Goal: Find specific page/section: Find specific page/section

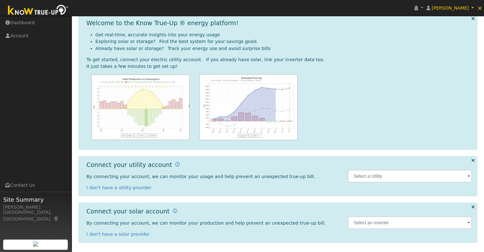
scroll to position [28, 0]
click at [469, 175] on span at bounding box center [468, 176] width 3 height 7
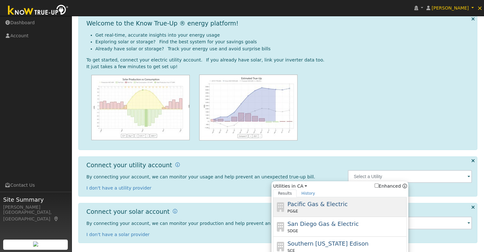
click at [313, 203] on span "Pacific Gas & Electric" at bounding box center [317, 203] width 60 height 7
type input "PG&E"
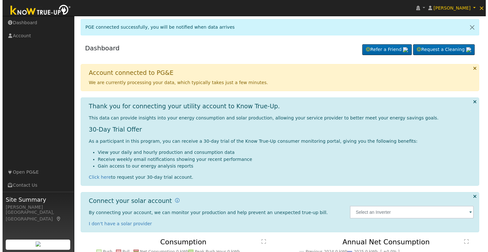
scroll to position [6, 0]
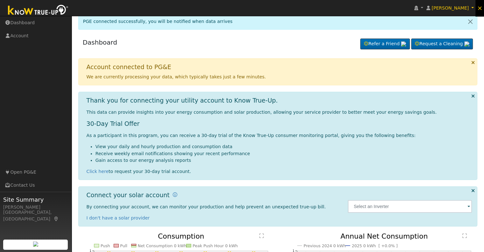
click at [479, 8] on span "×" at bounding box center [479, 8] width 5 height 8
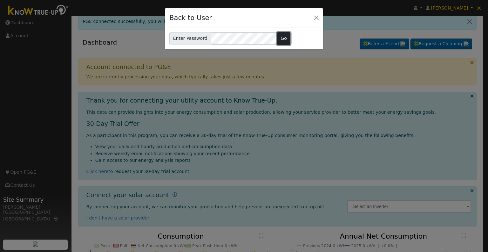
click at [280, 38] on button "Go" at bounding box center [284, 38] width 14 height 13
